Goal: Navigation & Orientation: Understand site structure

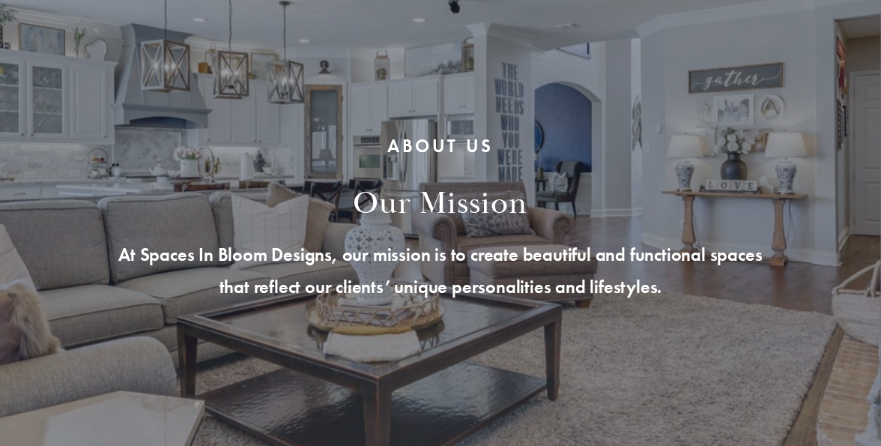
scroll to position [149, 0]
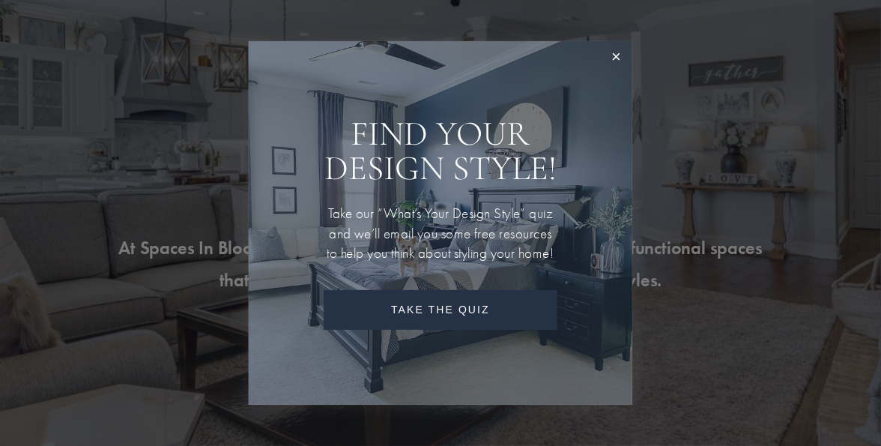
click at [815, 126] on div at bounding box center [440, 223] width 881 height 446
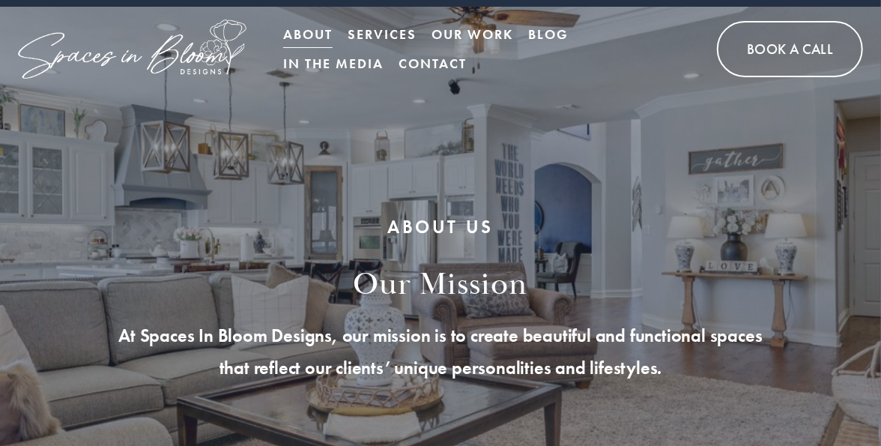
scroll to position [0, 0]
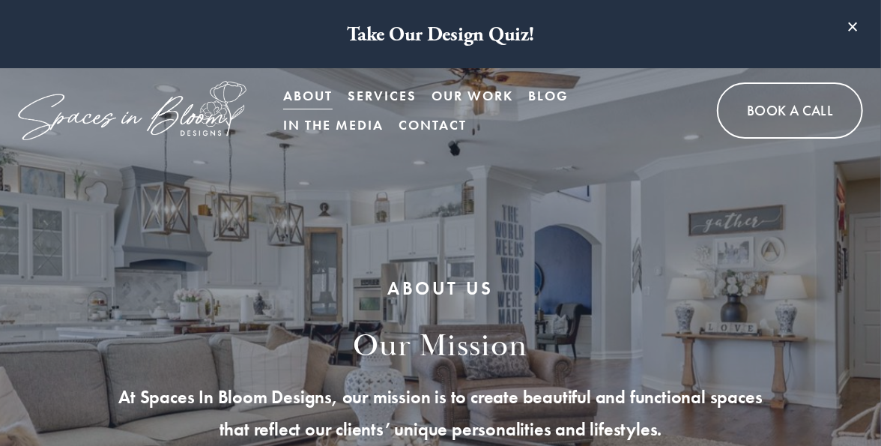
click at [463, 92] on link "Our Work" at bounding box center [473, 95] width 82 height 29
